Goal: Information Seeking & Learning: Check status

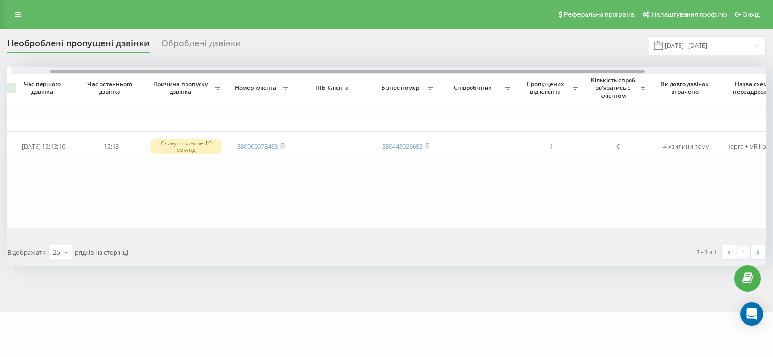
scroll to position [0, 44]
drag, startPoint x: 388, startPoint y: 71, endPoint x: 422, endPoint y: 78, distance: 35.0
click at [422, 78] on div "Обрати всі Час першого дзвінка Час останнього дзвінка Причина пропуску дзвінка …" at bounding box center [386, 148] width 758 height 162
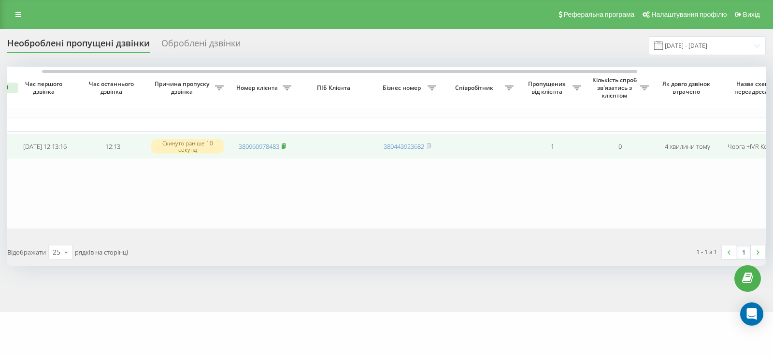
click at [286, 145] on icon at bounding box center [284, 146] width 4 height 6
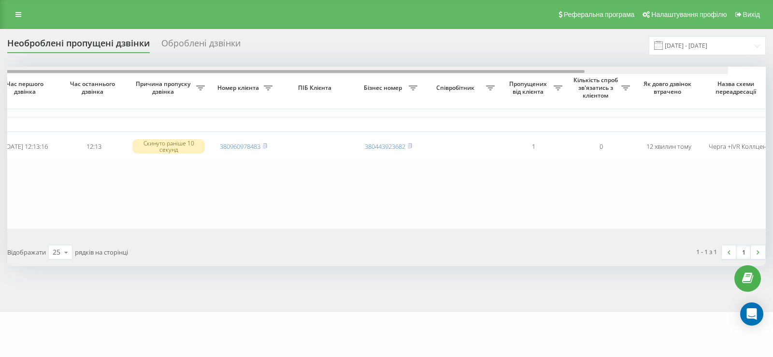
scroll to position [0, 26]
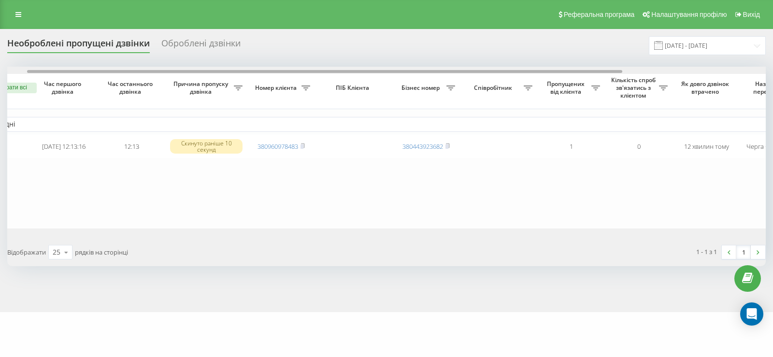
drag, startPoint x: 381, startPoint y: 73, endPoint x: 402, endPoint y: 94, distance: 29.0
click at [402, 94] on div "Обрати всі Час першого дзвінка Час останнього дзвінка Причина пропуску дзвінка …" at bounding box center [386, 148] width 758 height 162
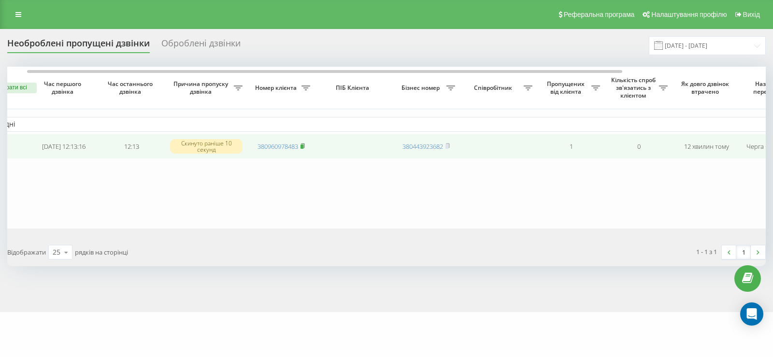
click at [304, 145] on icon at bounding box center [302, 145] width 3 height 4
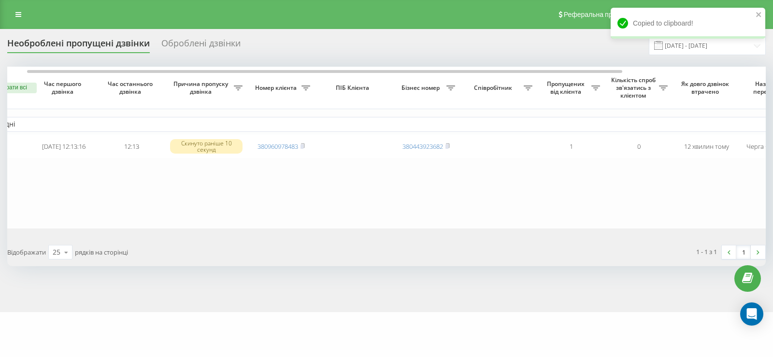
drag, startPoint x: 17, startPoint y: 13, endPoint x: 11, endPoint y: 128, distance: 115.6
click at [17, 13] on icon at bounding box center [18, 14] width 6 height 7
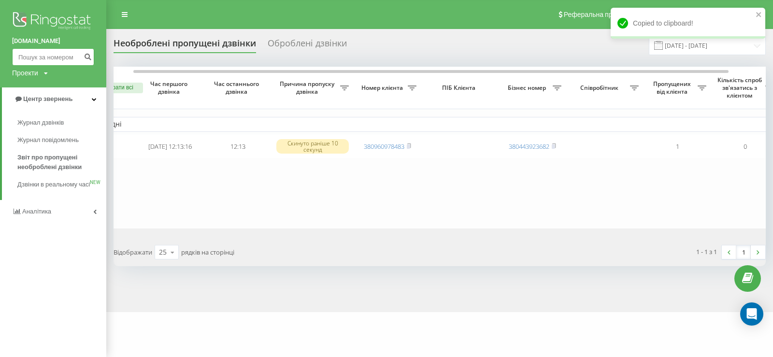
click at [33, 54] on input at bounding box center [53, 56] width 82 height 17
paste input "380674837194"
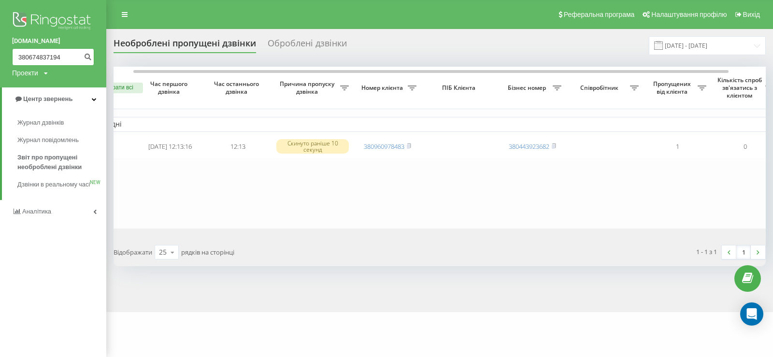
type input "380674837194"
